Goal: Information Seeking & Learning: Check status

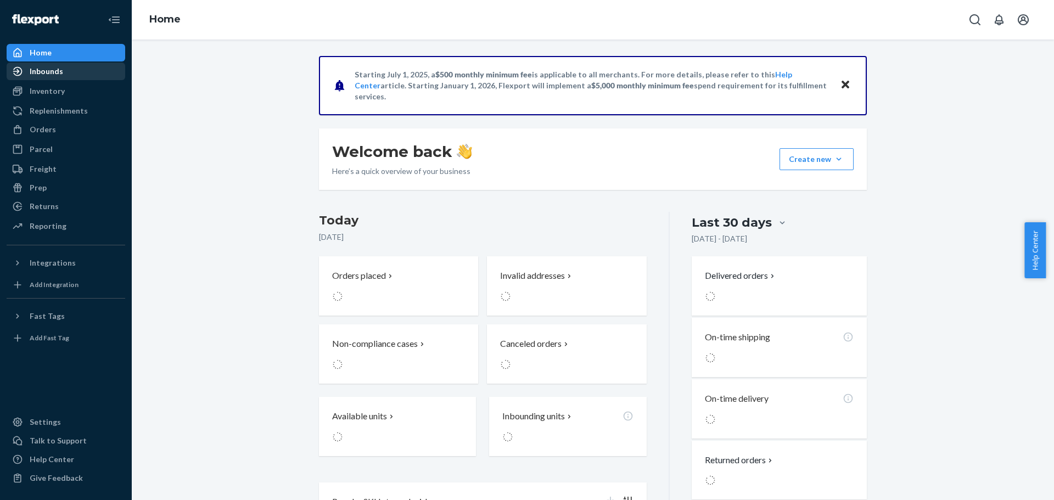
click at [60, 80] on div "Inbounds Shipping Plans Problems" at bounding box center [66, 72] width 119 height 19
click at [63, 74] on div "Inbounds" at bounding box center [66, 71] width 116 height 15
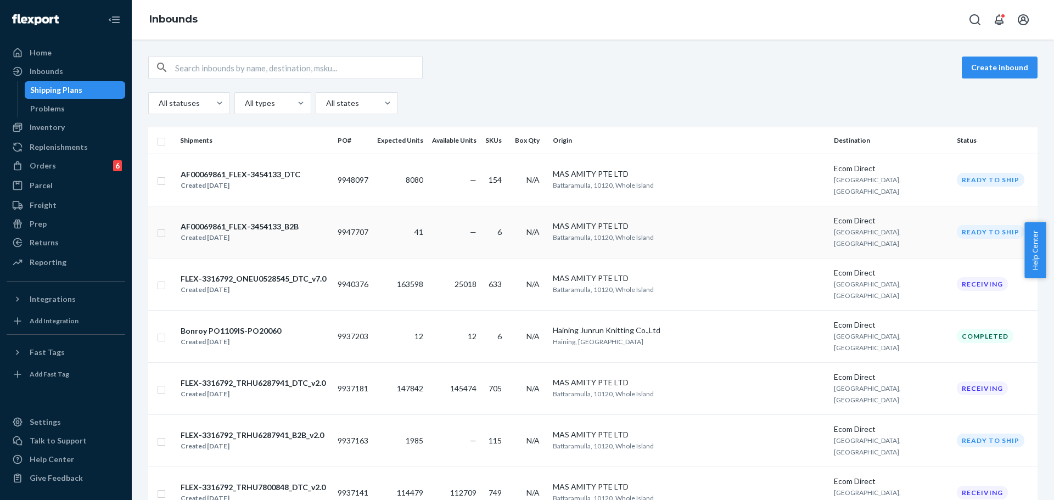
click at [271, 221] on div "AF00069861_FLEX-3454133_B2B" at bounding box center [240, 226] width 118 height 11
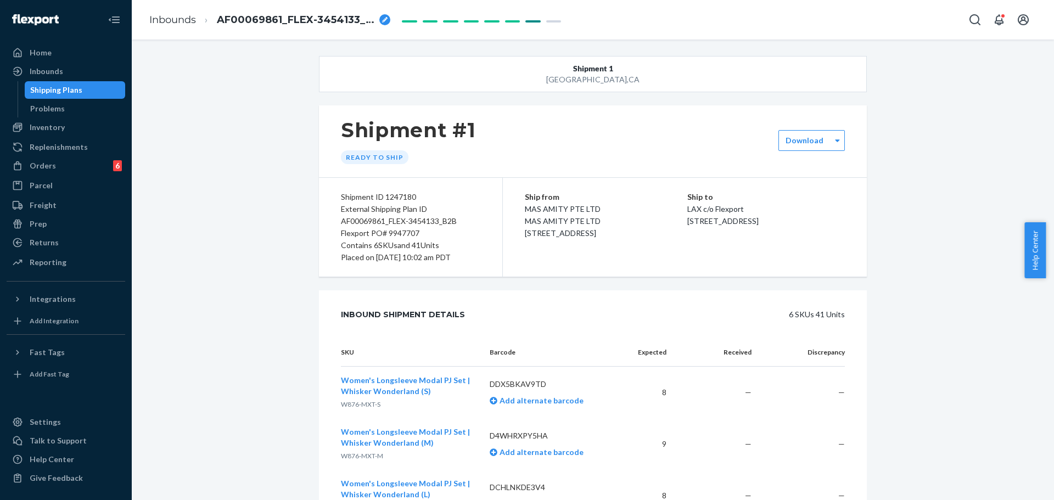
click at [401, 234] on div "Flexport PO# 9947707" at bounding box center [410, 233] width 139 height 12
copy div "9947707"
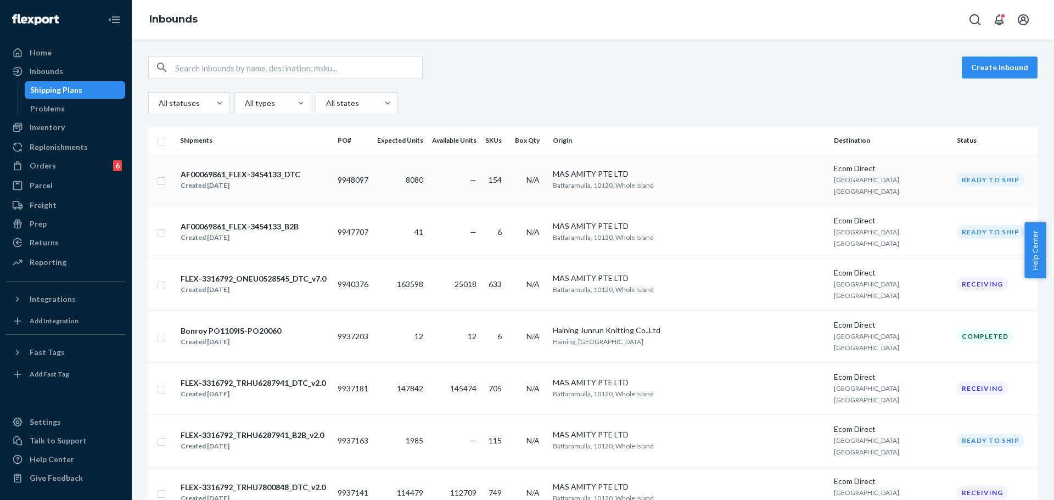
click at [329, 182] on div "AF00069861_FLEX-3454133_DTC Created [DATE]" at bounding box center [254, 180] width 149 height 23
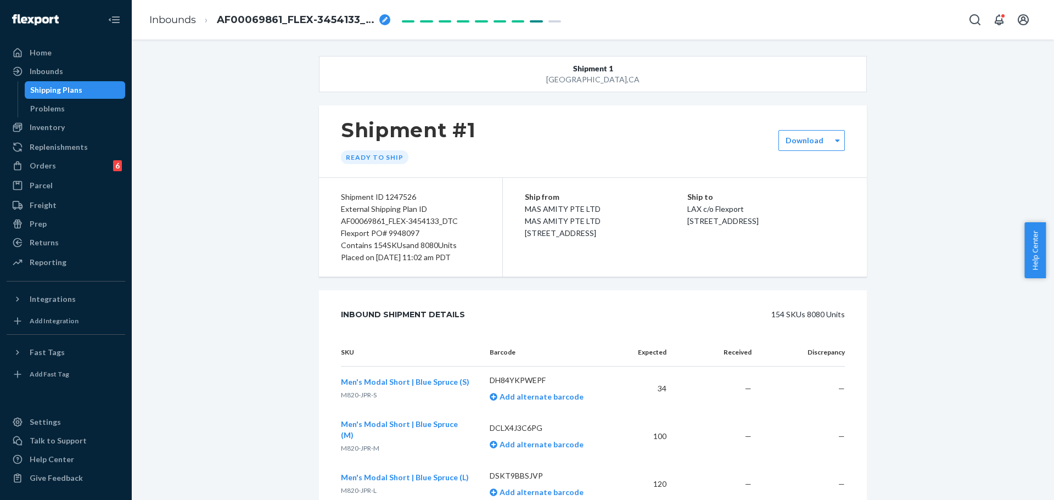
click at [409, 234] on div "Flexport PO# 9948097" at bounding box center [410, 233] width 139 height 12
copy div "9948097"
click at [161, 18] on link "Inbounds" at bounding box center [172, 20] width 47 height 12
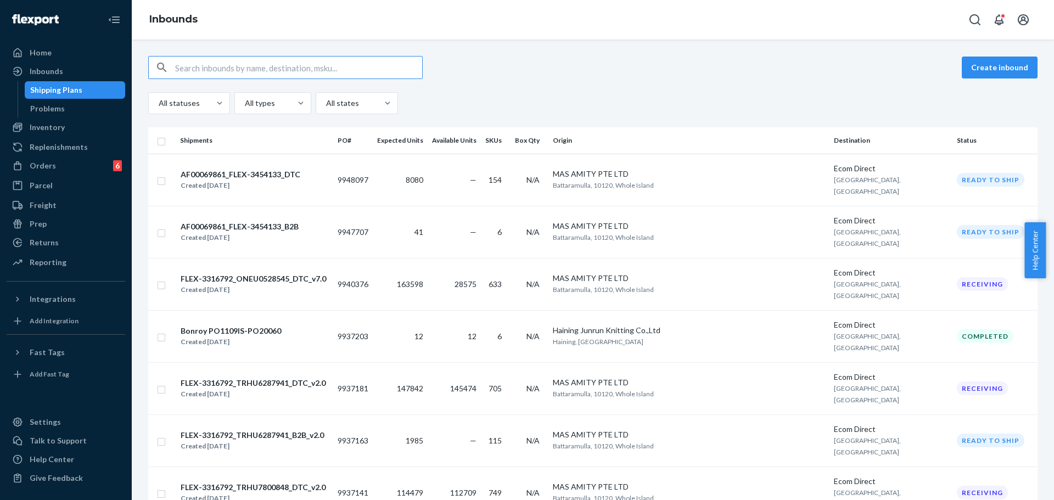
click at [531, 86] on div "Create inbound All statuses All types All states" at bounding box center [593, 85] width 890 height 58
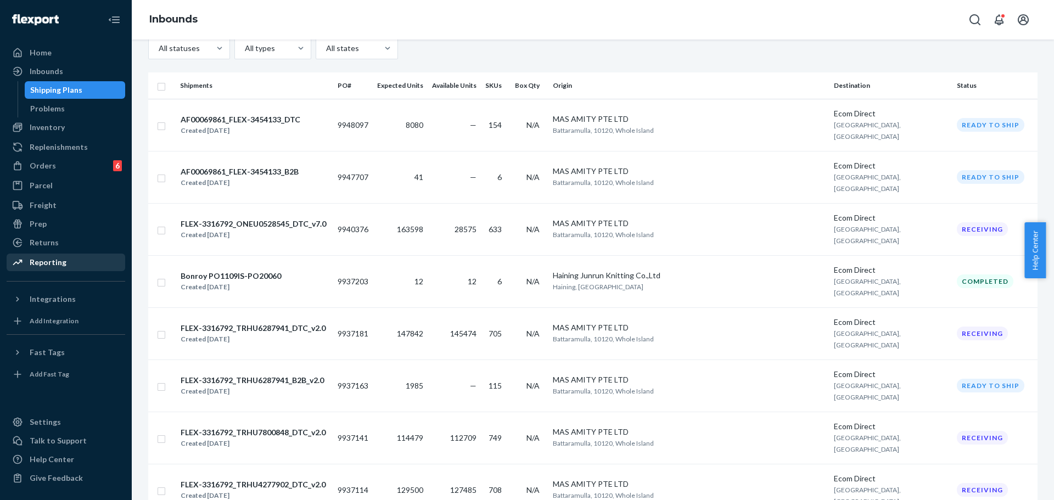
click at [59, 265] on div "Reporting" at bounding box center [48, 262] width 37 height 11
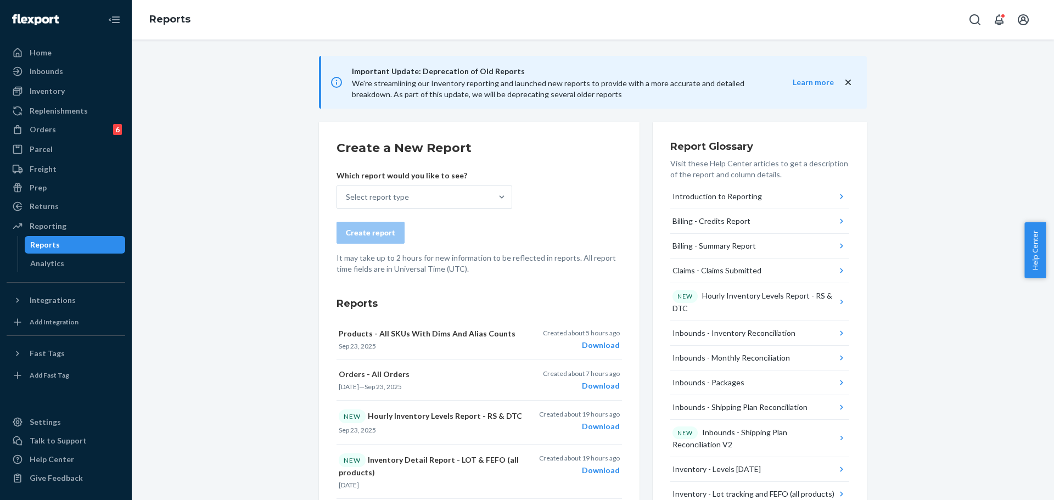
click at [412, 213] on form "Create a New Report Which report would you like to see? Select report type Crea…" at bounding box center [480, 206] width 286 height 135
click at [411, 205] on div "Select report type" at bounding box center [414, 197] width 155 height 22
click at [347, 203] on input "Select report type" at bounding box center [346, 197] width 1 height 11
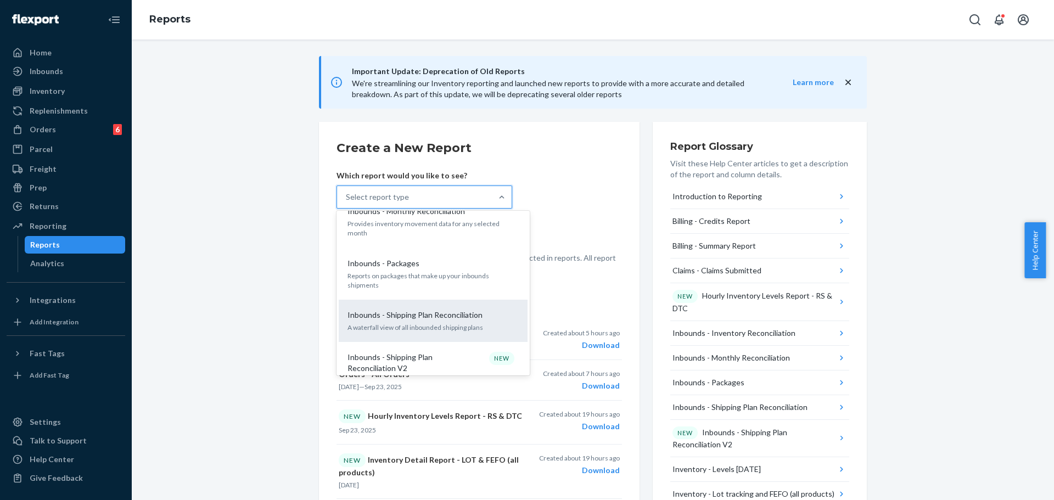
scroll to position [329, 0]
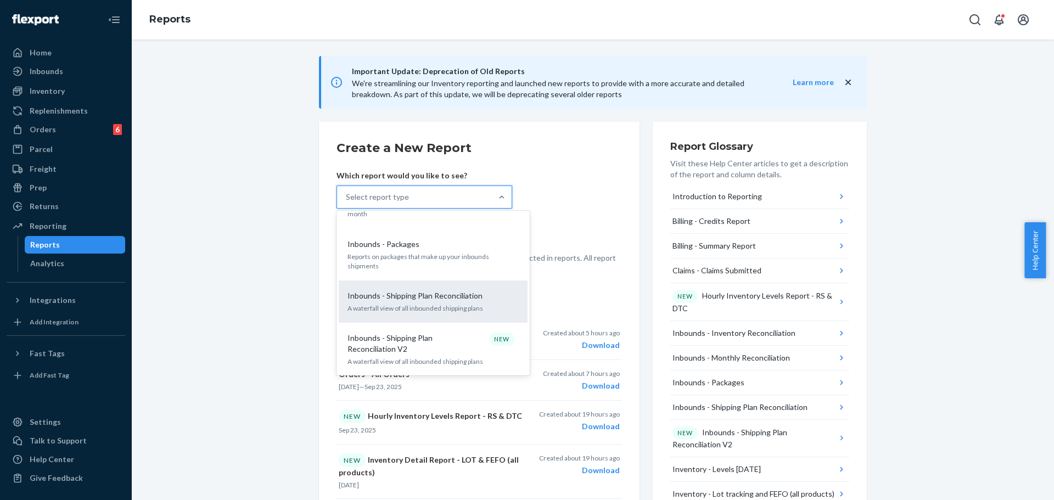
click at [456, 304] on p "A waterfall view of all inbounded shipping plans" at bounding box center [433, 308] width 171 height 9
click at [347, 203] on input "option Inbounds - Shipping Plan Reconciliation focused, 9 of 32. 32 results ava…" at bounding box center [346, 197] width 1 height 11
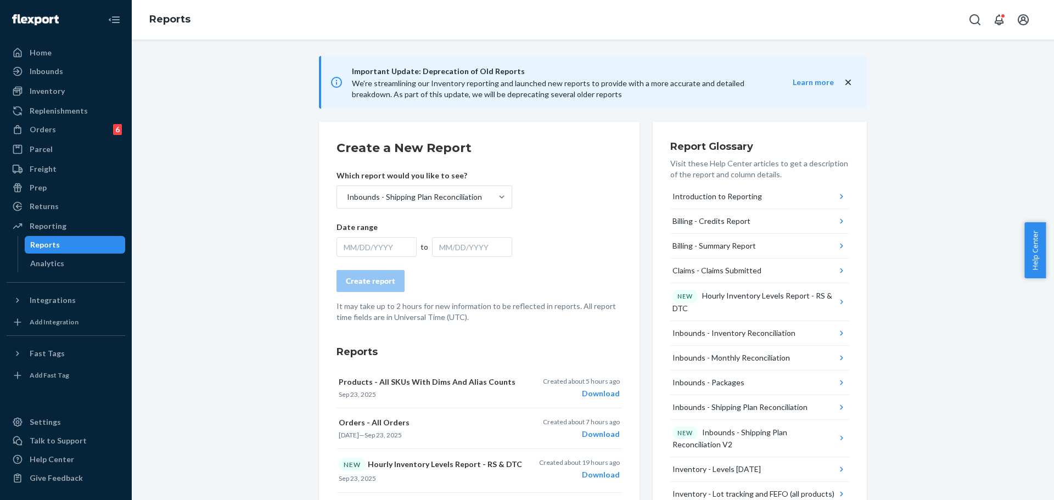
click at [385, 248] on div "MM/DD/YYYY" at bounding box center [377, 247] width 80 height 20
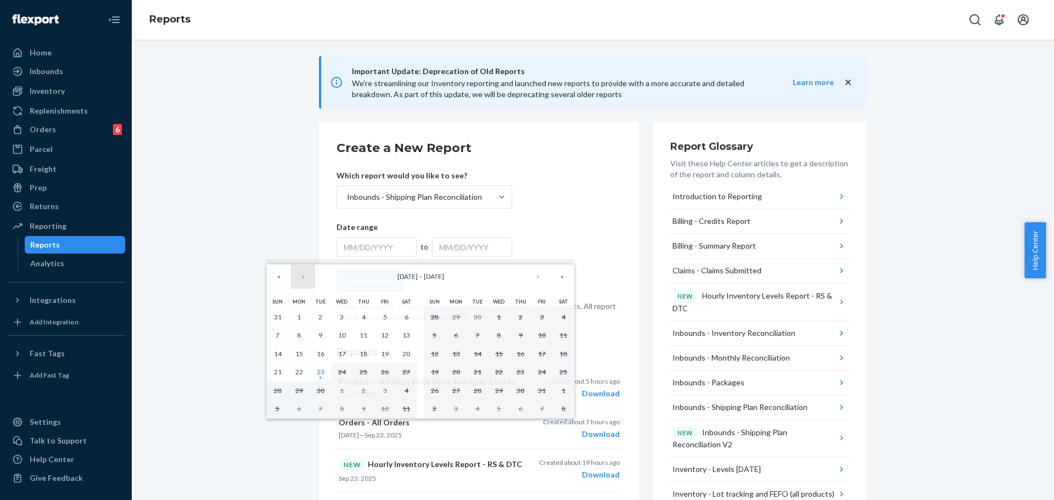
click at [301, 275] on button "‹" at bounding box center [303, 277] width 24 height 24
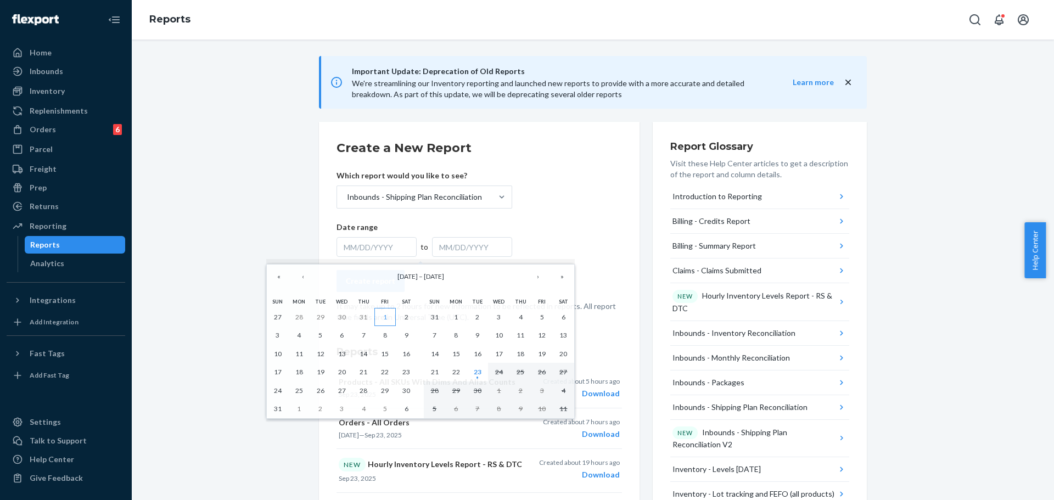
click at [386, 315] on abbr "1" at bounding box center [385, 317] width 4 height 8
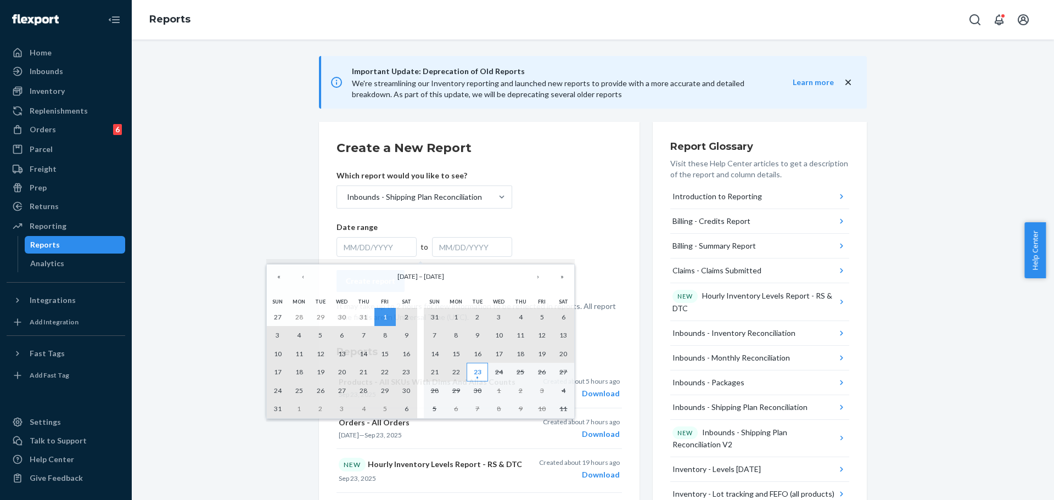
click at [477, 376] on abbr "23" at bounding box center [478, 372] width 8 height 8
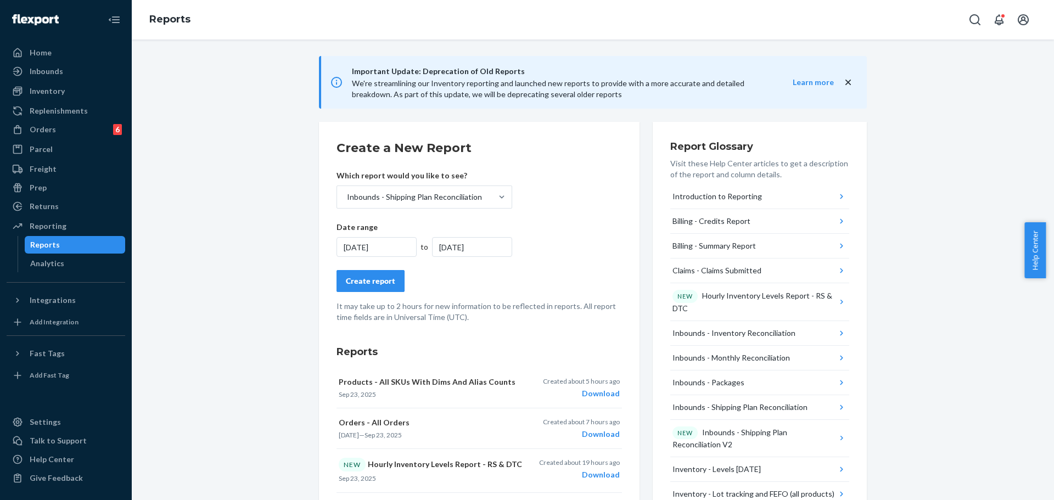
click at [591, 256] on form "Create a New Report Which report would you like to see? Inbounds - Shipping Pla…" at bounding box center [480, 230] width 286 height 183
drag, startPoint x: 383, startPoint y: 282, endPoint x: 558, endPoint y: 289, distance: 175.9
click at [383, 281] on div "Create report" at bounding box center [370, 281] width 49 height 11
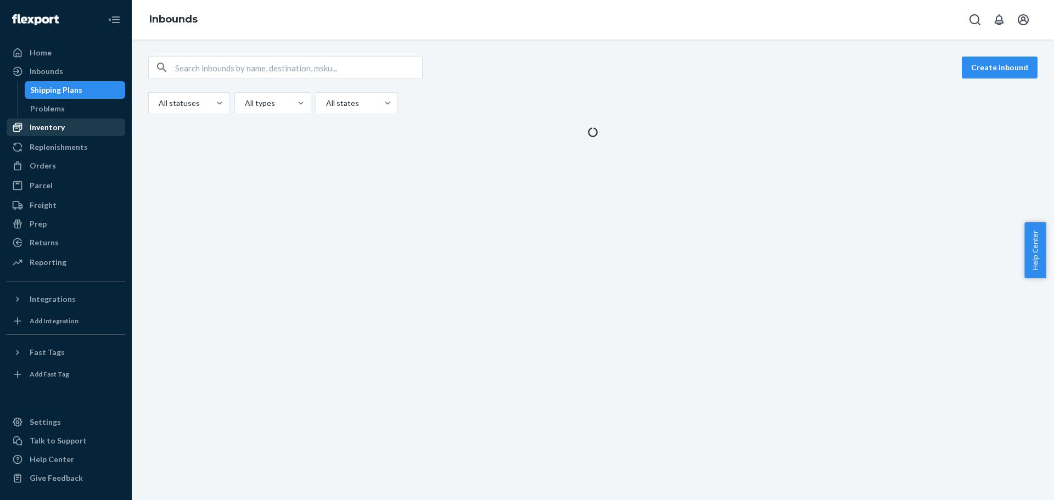
click at [79, 132] on div "Inventory" at bounding box center [66, 127] width 116 height 15
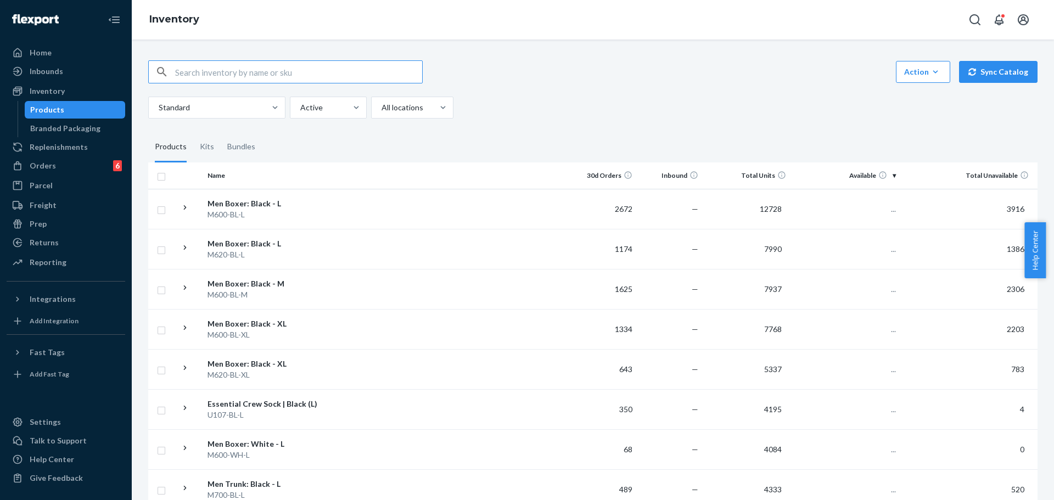
click at [295, 72] on input "text" at bounding box center [298, 72] width 247 height 22
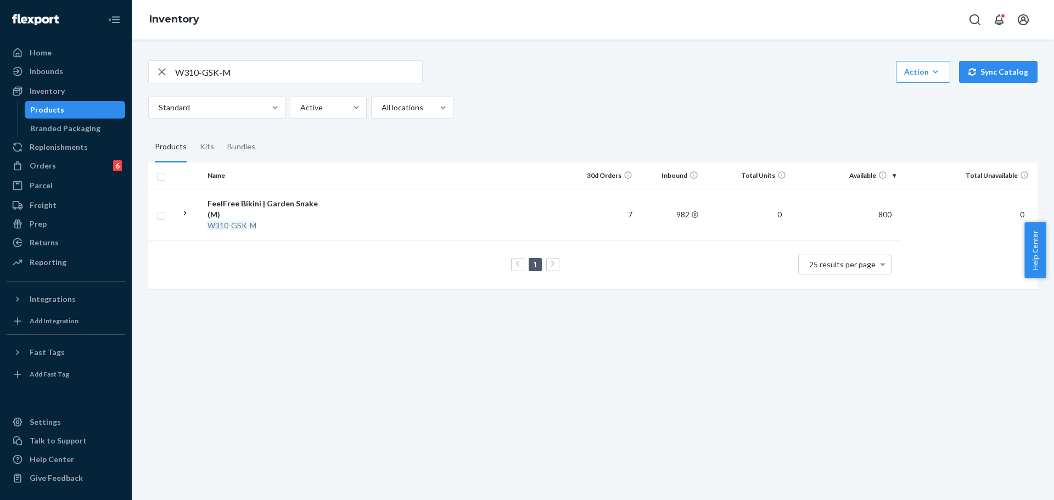
click at [354, 70] on input "W310-GSK-M" at bounding box center [298, 72] width 247 height 22
paste input "505 : W505-GSK-S"
type input "W505 : W505-GSK-S"
